Goal: Task Accomplishment & Management: Manage account settings

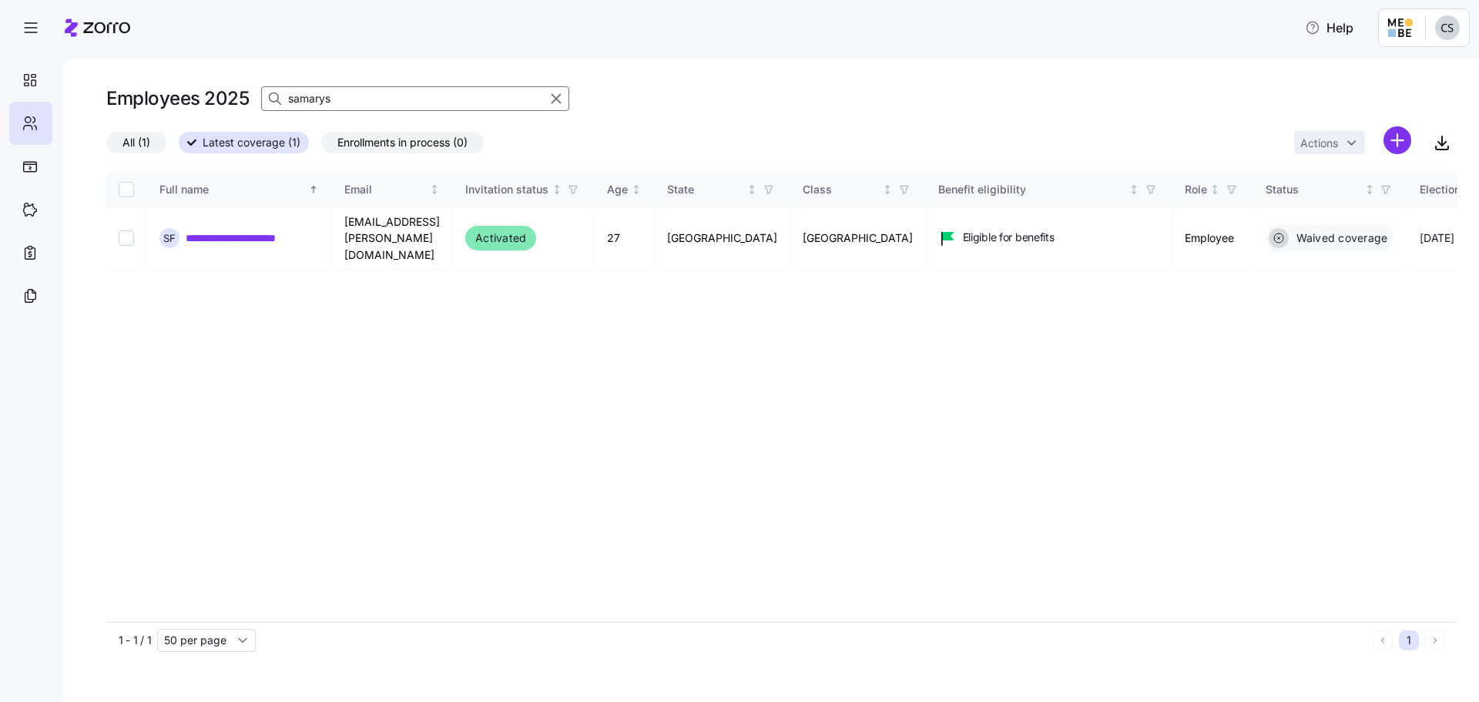
drag, startPoint x: 347, startPoint y: 98, endPoint x: 71, endPoint y: 79, distance: 276.5
click at [79, 84] on div "**********" at bounding box center [771, 380] width 1416 height 643
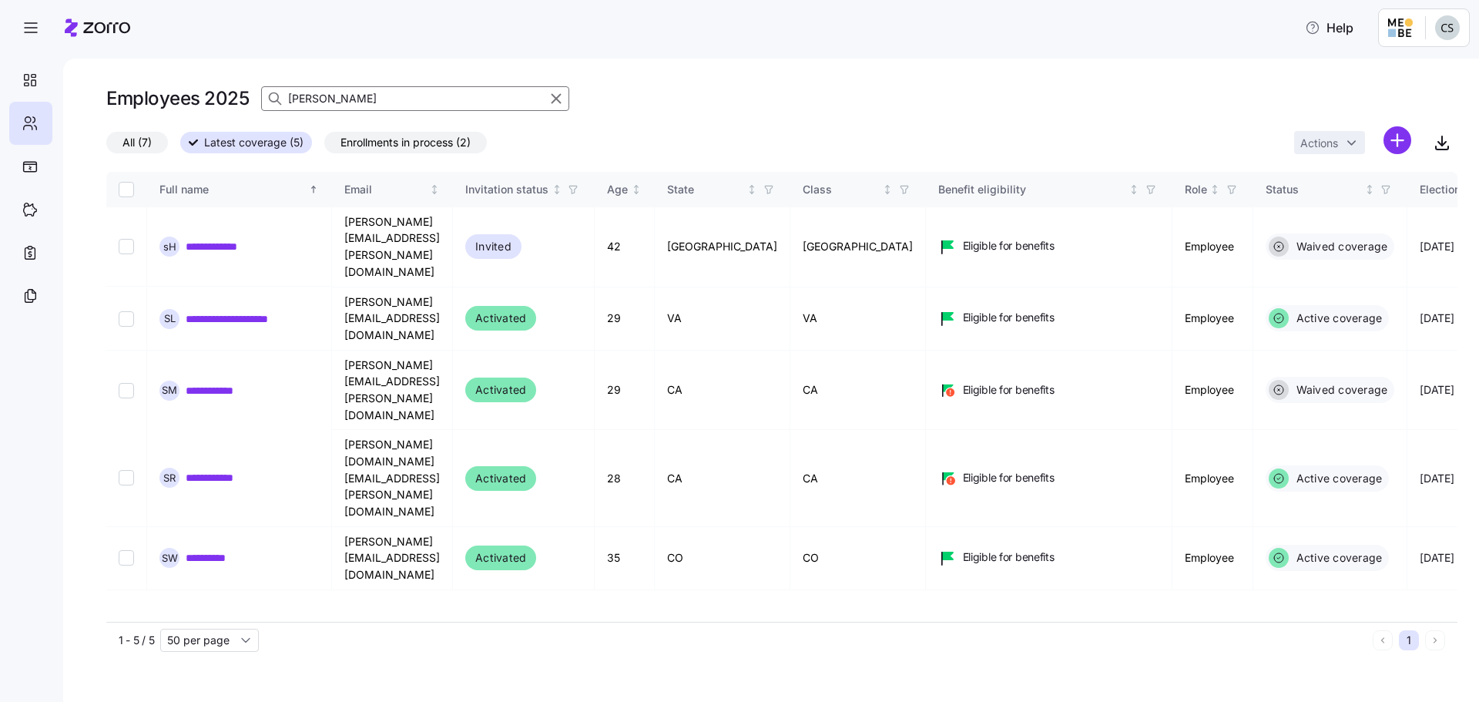
type input "[PERSON_NAME]"
click at [223, 310] on link "**********" at bounding box center [243, 317] width 114 height 15
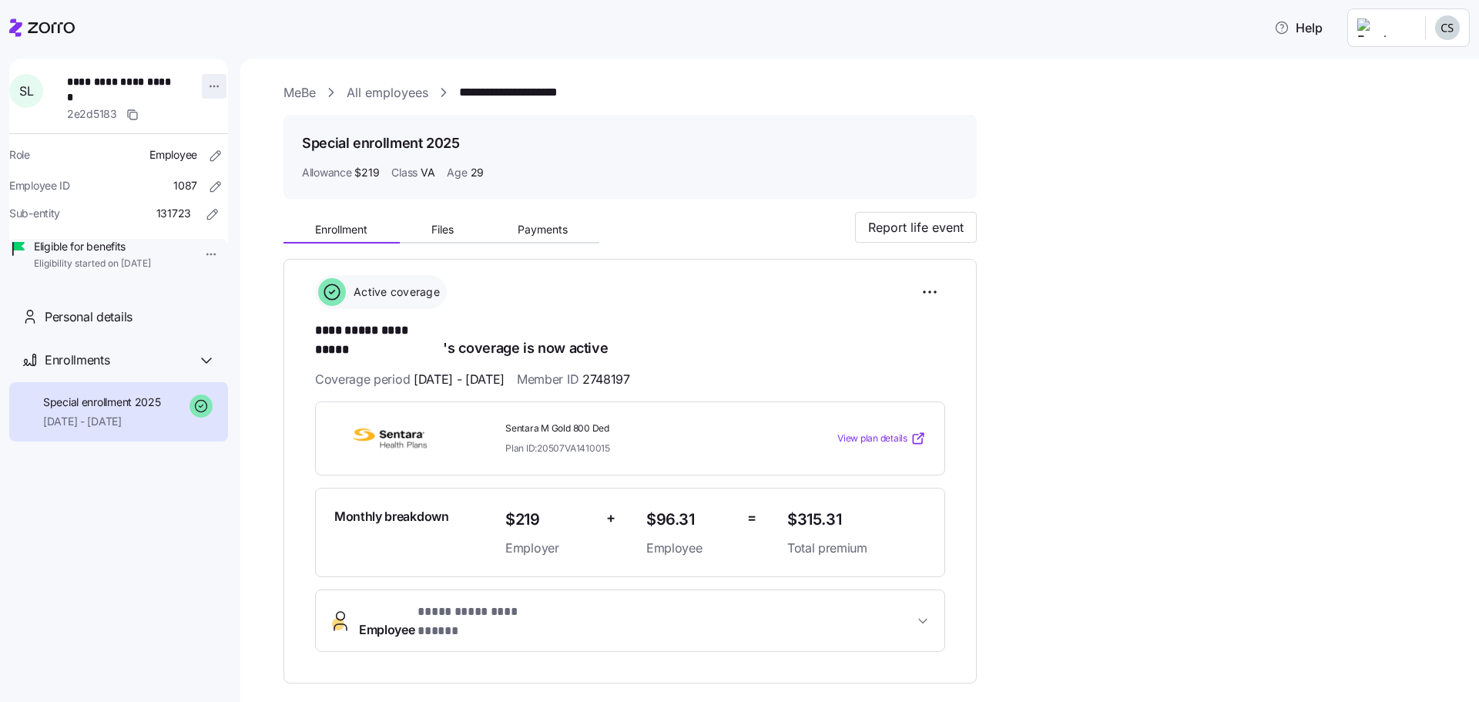
click at [206, 82] on html "**********" at bounding box center [739, 346] width 1479 height 693
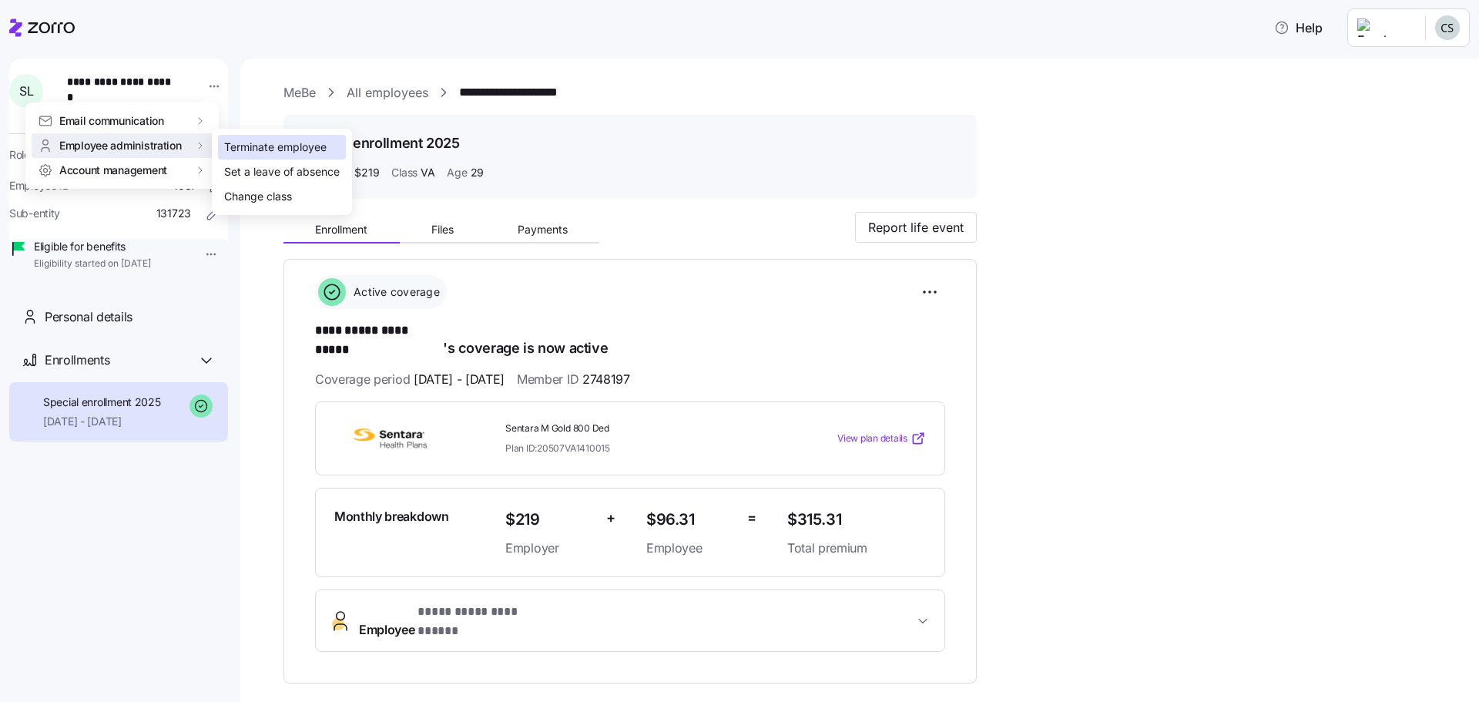
click at [231, 143] on div "Terminate employee" at bounding box center [275, 147] width 102 height 17
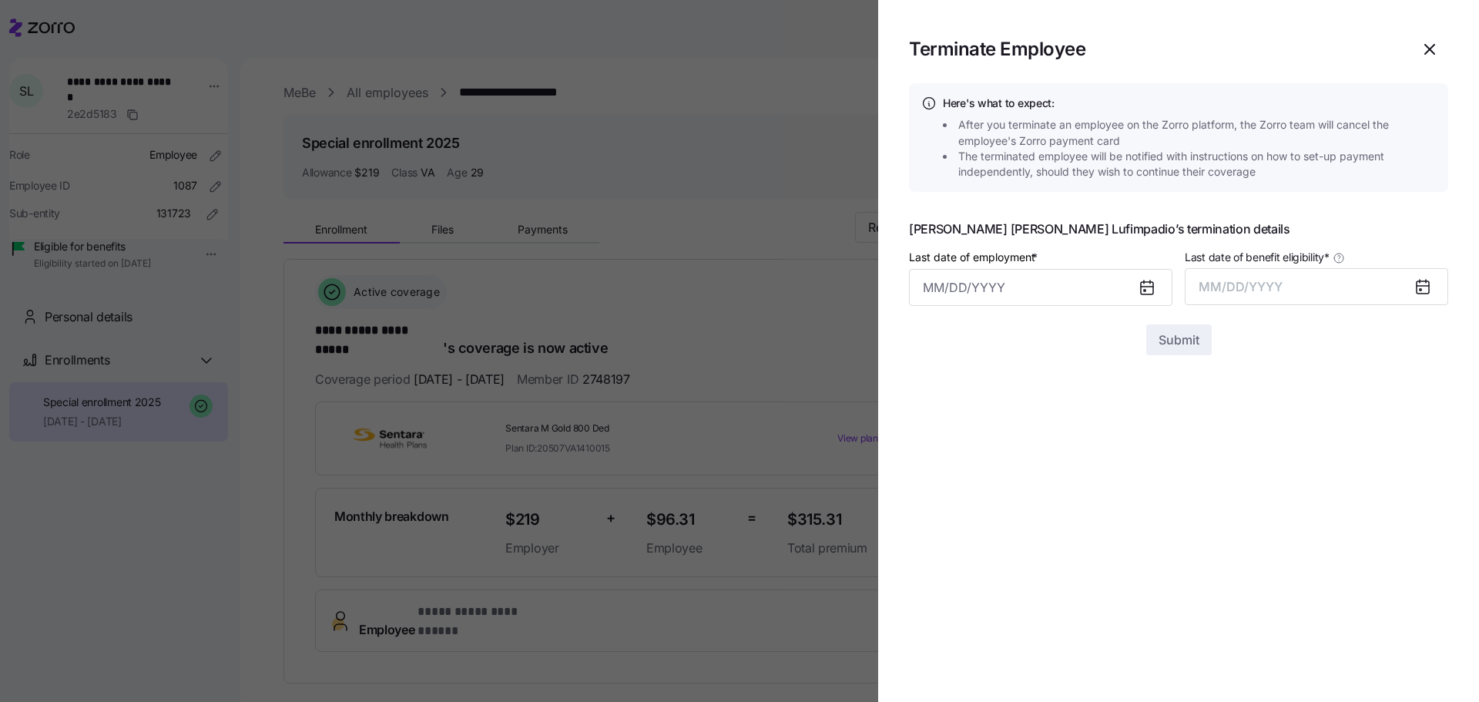
click at [1143, 294] on icon at bounding box center [1147, 288] width 12 height 12
click at [1148, 292] on icon at bounding box center [1147, 288] width 12 height 12
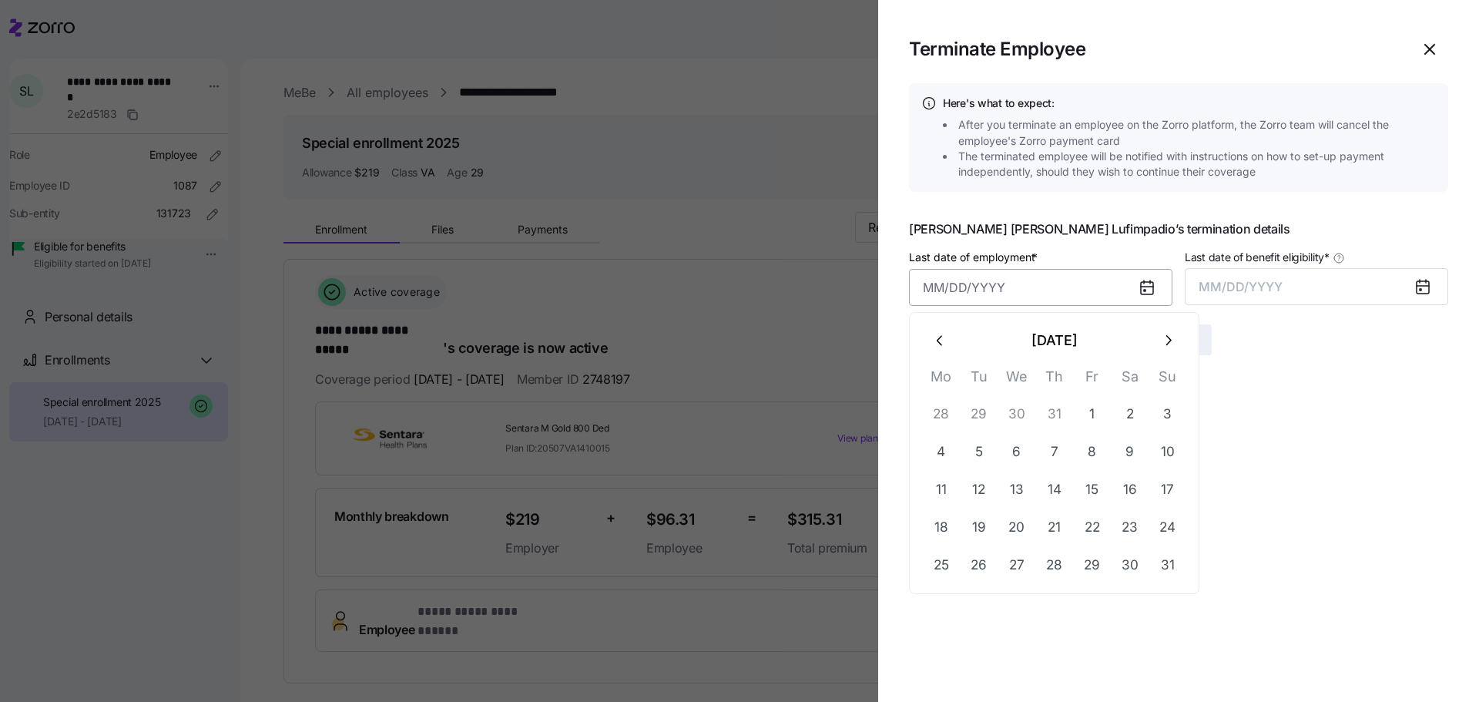
click at [950, 293] on input "Last date of employment *" at bounding box center [1040, 287] width 263 height 37
click at [1003, 525] on button "20" at bounding box center [1016, 527] width 37 height 37
type input "[DATE]"
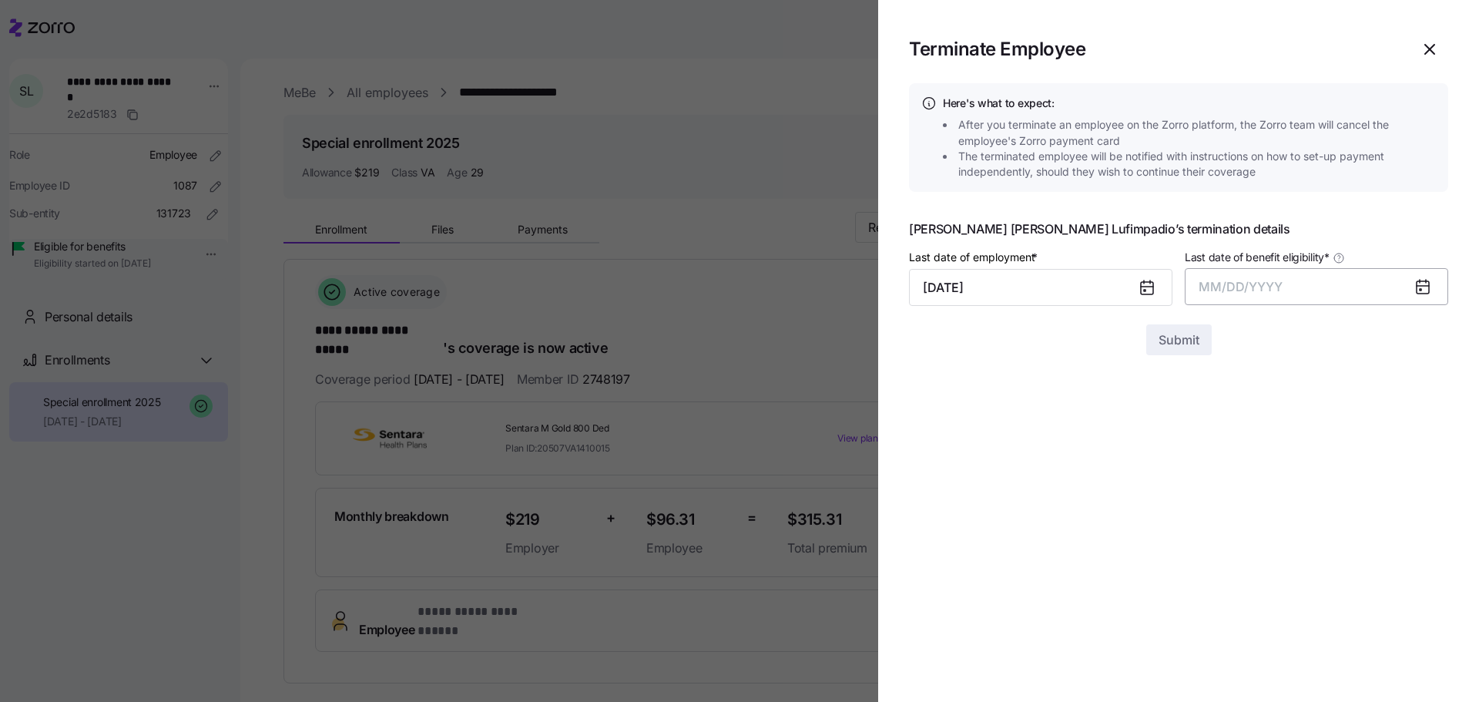
click at [1247, 281] on span "MM/DD/YYYY" at bounding box center [1241, 286] width 84 height 15
click at [1312, 460] on button "Aug" at bounding box center [1331, 459] width 88 height 37
drag, startPoint x: 1160, startPoint y: 351, endPoint x: 1168, endPoint y: 351, distance: 8.5
click at [1168, 351] on button "Submit" at bounding box center [1178, 339] width 65 height 31
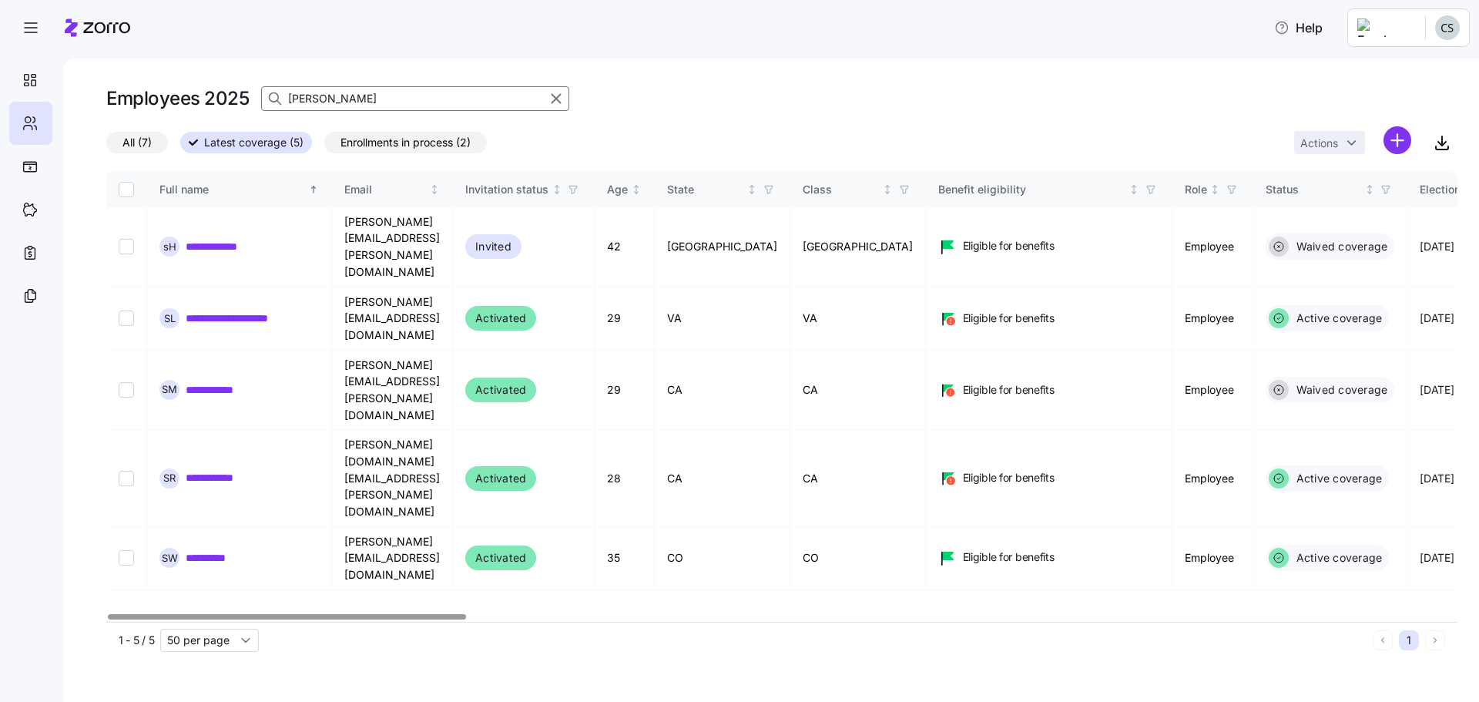
drag, startPoint x: 336, startPoint y: 100, endPoint x: 187, endPoint y: 96, distance: 148.7
click at [189, 96] on div "Employees 2025 sarah" at bounding box center [337, 98] width 463 height 31
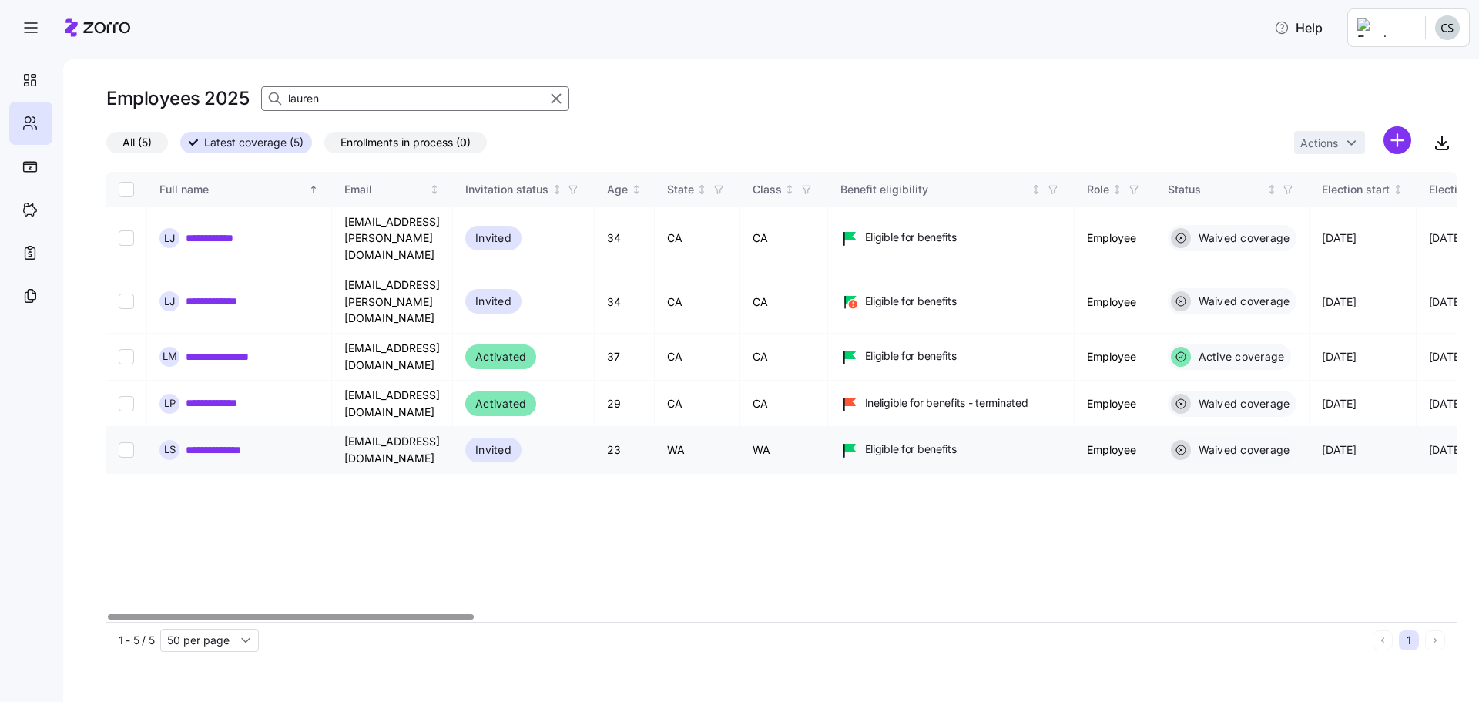
type input "lauren"
click at [237, 442] on link "**********" at bounding box center [223, 449] width 74 height 15
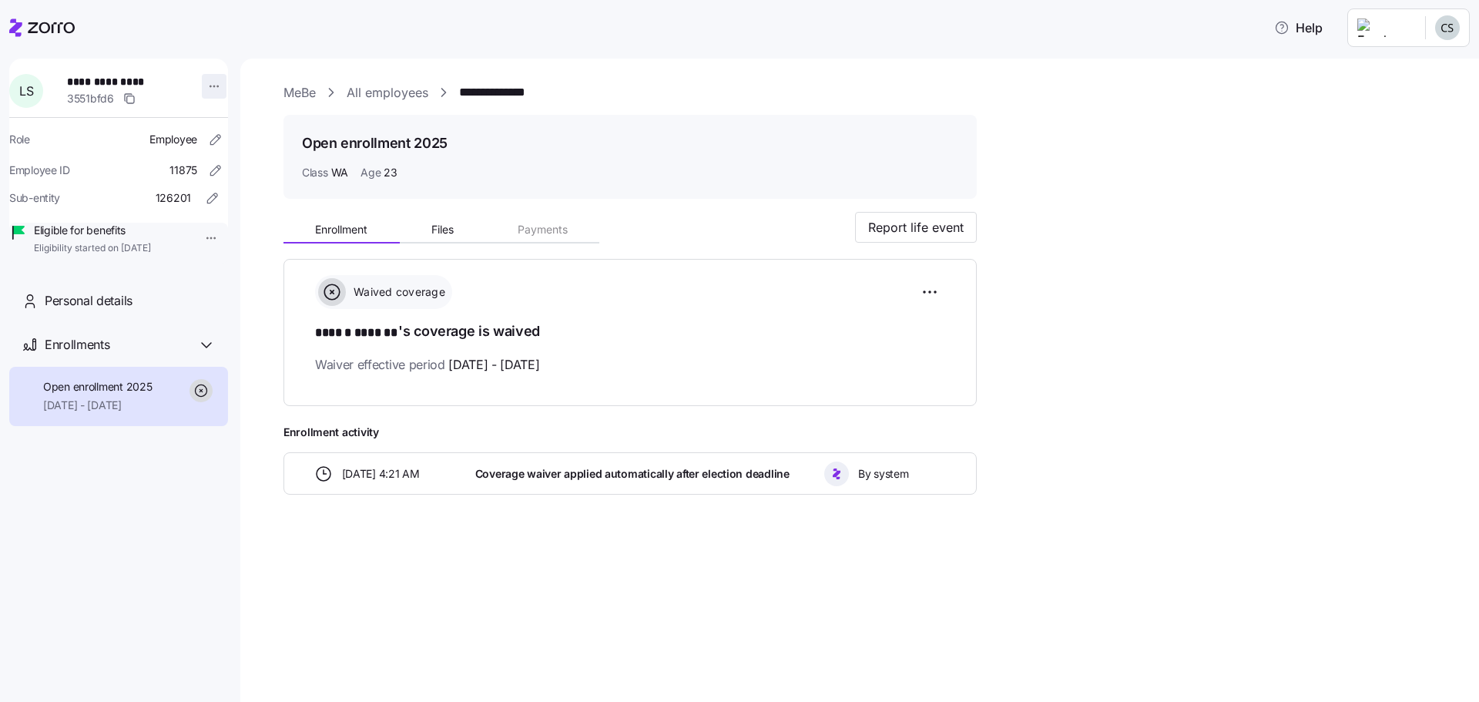
click at [200, 86] on html "**********" at bounding box center [739, 346] width 1479 height 693
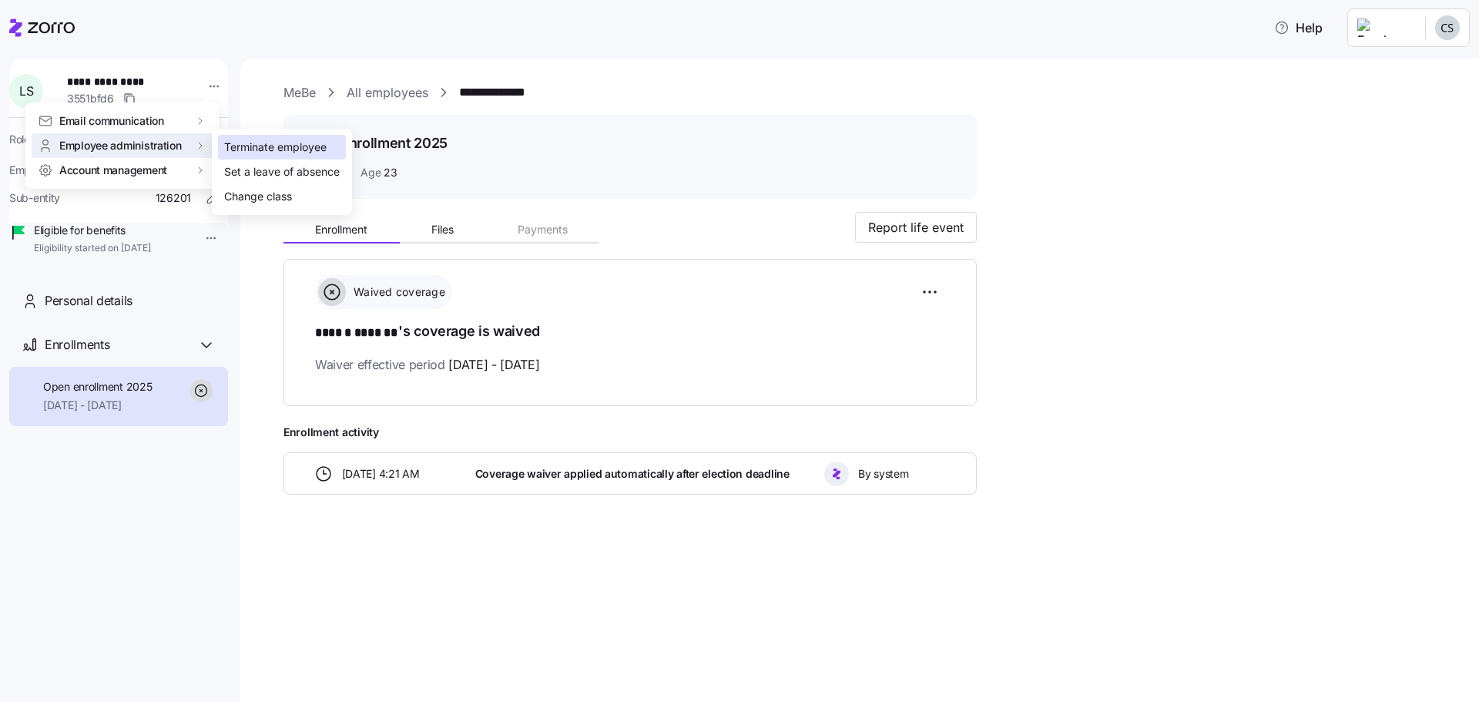
click at [247, 139] on div "Terminate employee" at bounding box center [275, 147] width 102 height 17
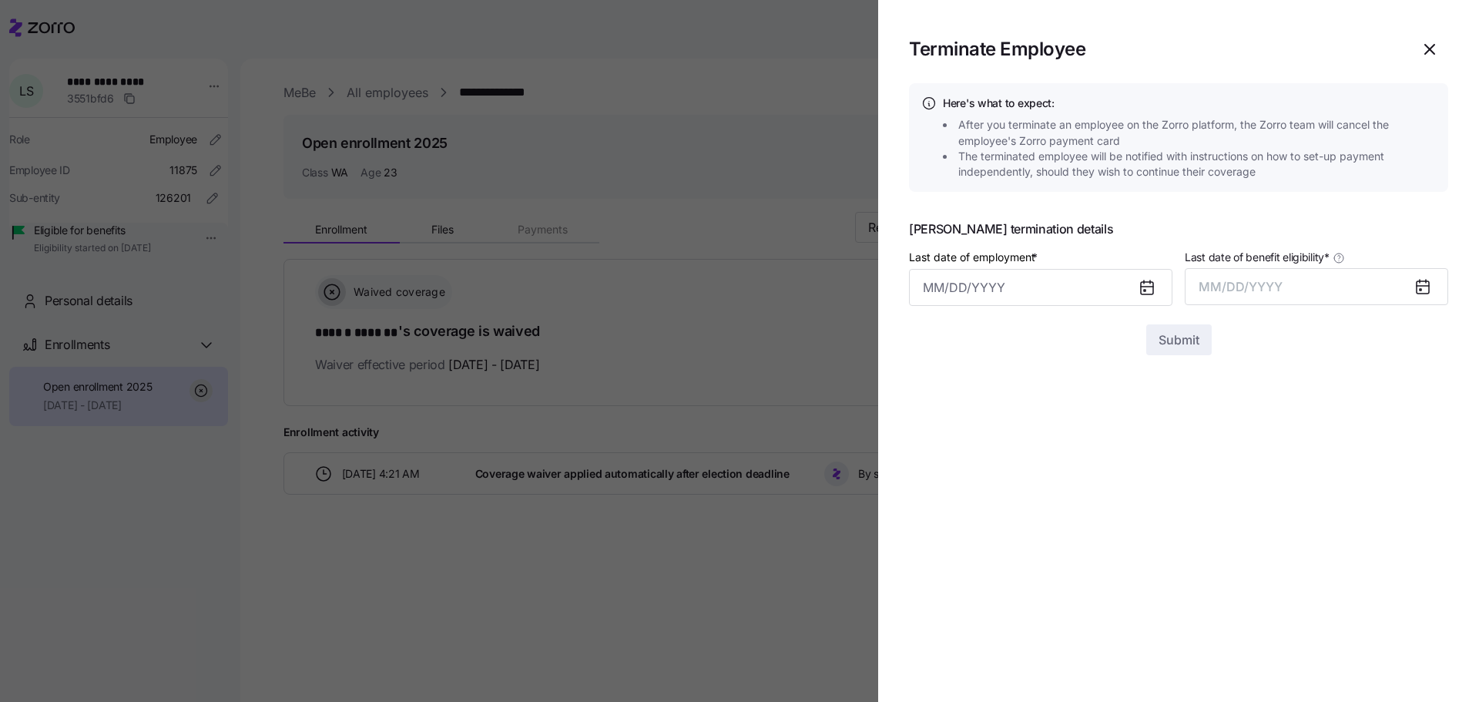
click at [1140, 294] on icon at bounding box center [1147, 287] width 18 height 18
click at [1148, 293] on icon at bounding box center [1147, 288] width 12 height 12
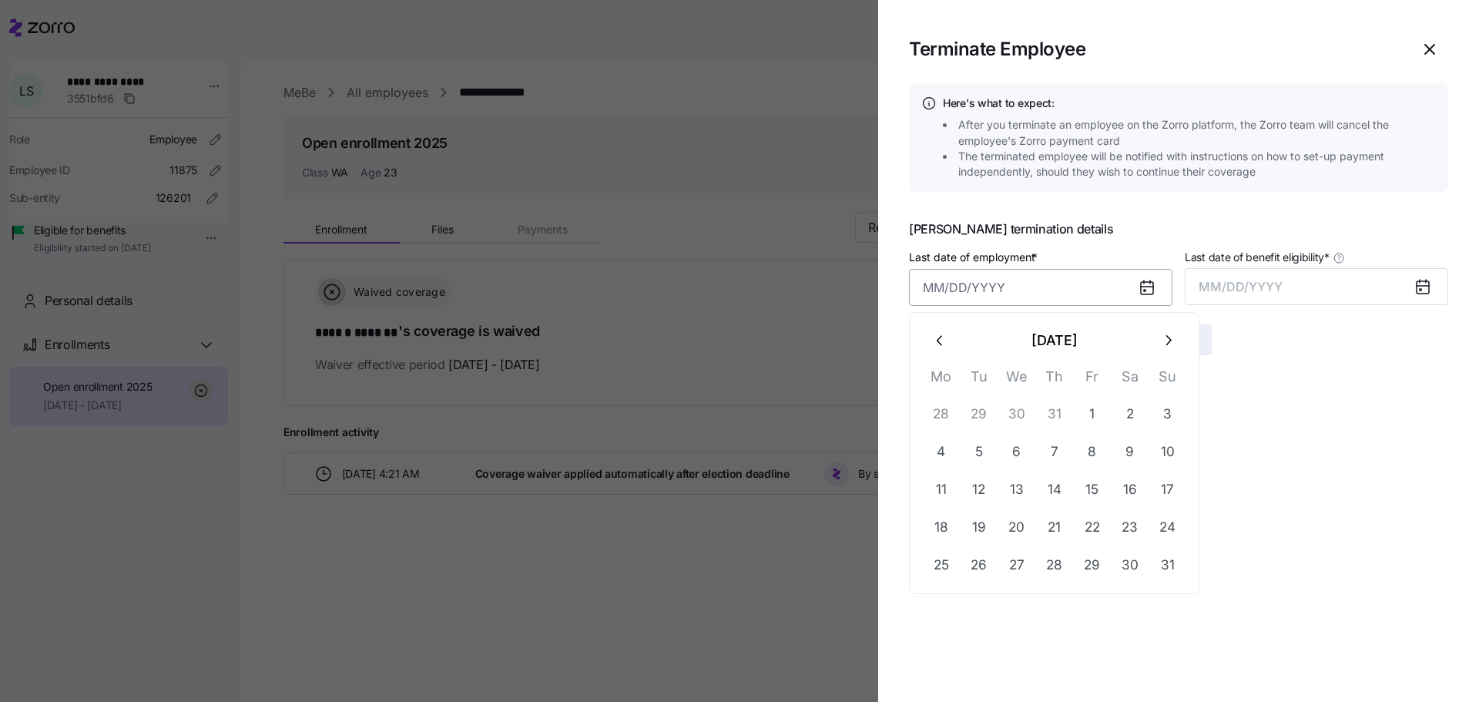
click at [1056, 274] on input "Last date of employment *" at bounding box center [1040, 287] width 263 height 37
click at [1093, 567] on button "29" at bounding box center [1092, 565] width 37 height 37
type input "August 29, 2025"
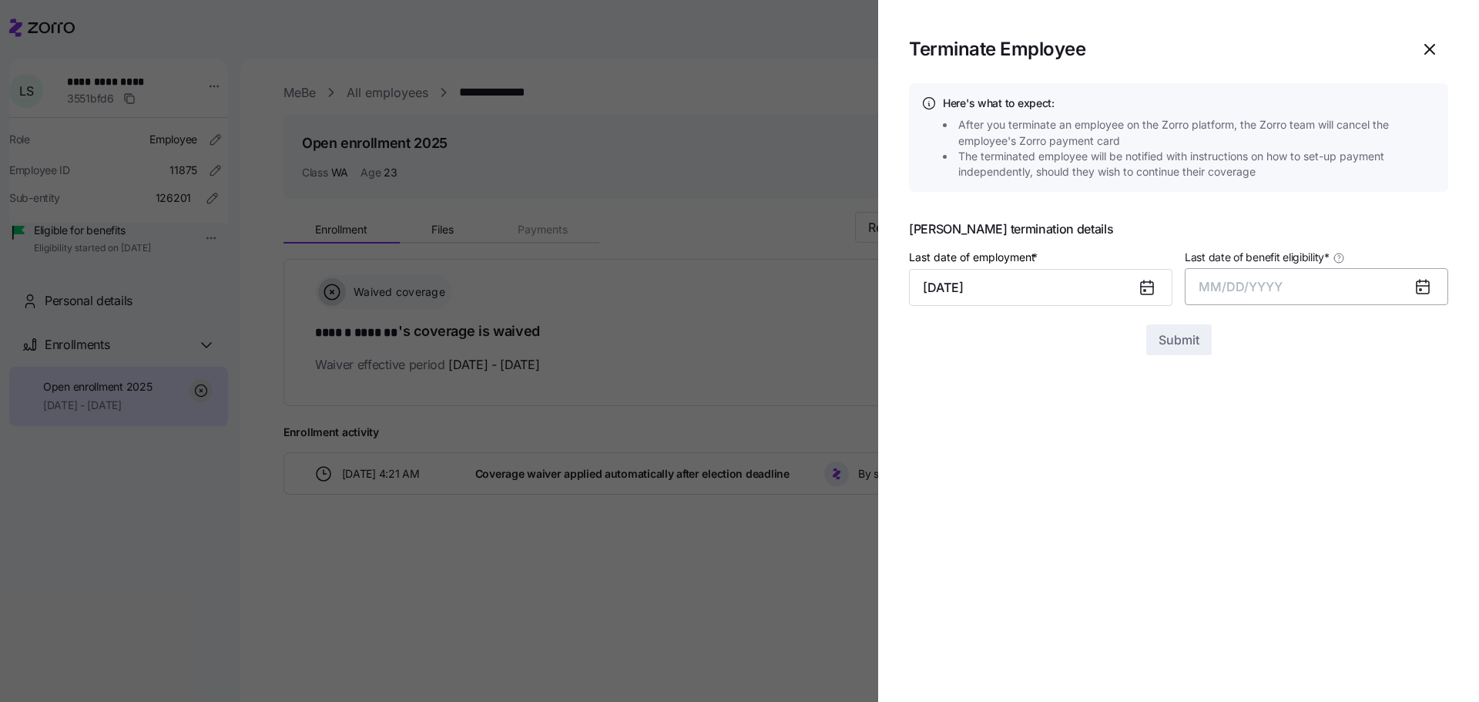
click at [1314, 285] on button "MM/DD/YYYY" at bounding box center [1316, 286] width 263 height 37
click at [1340, 465] on button "Aug" at bounding box center [1331, 459] width 88 height 37
click at [1180, 354] on button "Submit" at bounding box center [1178, 339] width 65 height 31
